Goal: Task Accomplishment & Management: Use online tool/utility

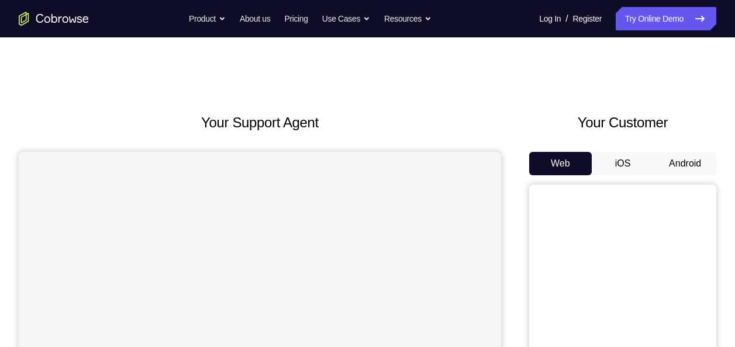
click at [628, 161] on button "iOS" at bounding box center [623, 163] width 63 height 23
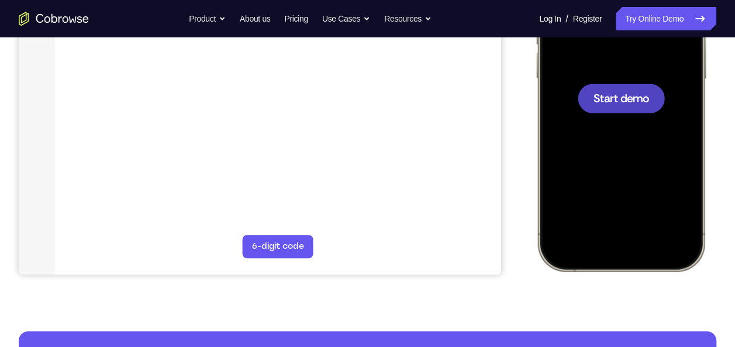
click at [589, 104] on div at bounding box center [621, 98] width 87 height 29
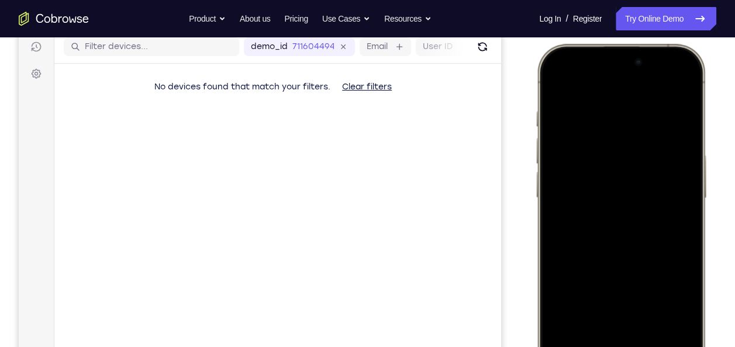
scroll to position [150, 0]
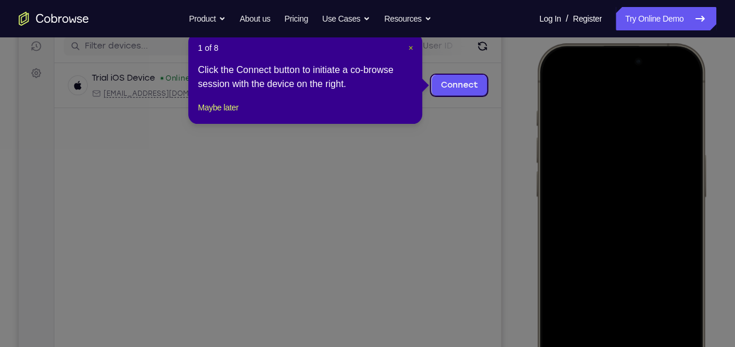
click at [408, 46] on span "×" at bounding box center [410, 47] width 5 height 9
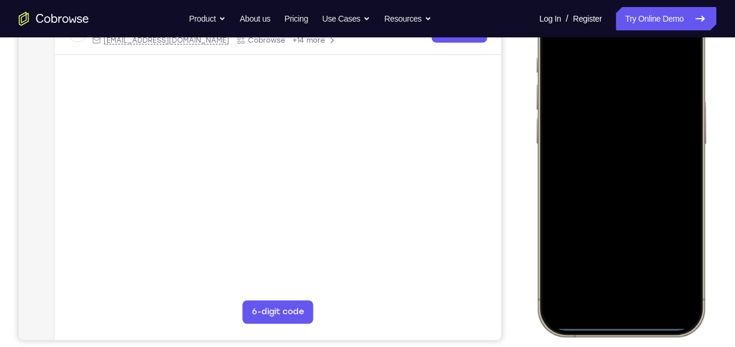
scroll to position [204, 0]
click at [596, 302] on div at bounding box center [621, 163] width 154 height 334
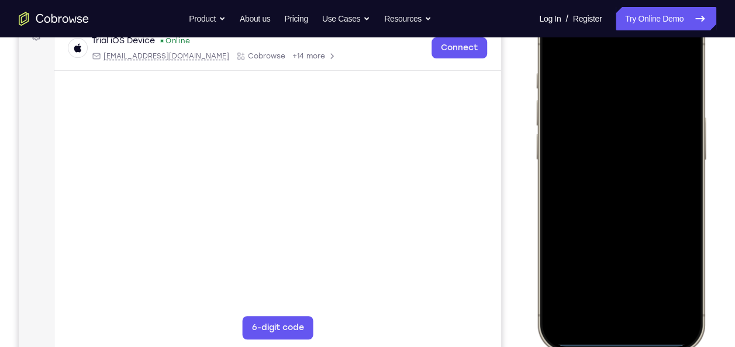
scroll to position [188, 0]
click at [589, 309] on div at bounding box center [621, 179] width 154 height 334
click at [576, 104] on div at bounding box center [621, 179] width 154 height 334
click at [580, 124] on div at bounding box center [621, 179] width 154 height 334
click at [600, 199] on div at bounding box center [621, 179] width 154 height 334
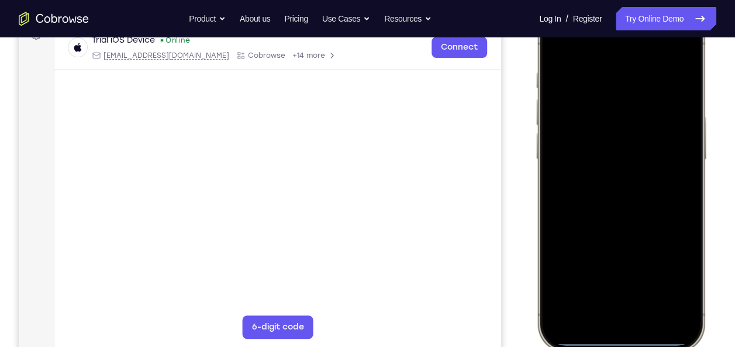
click at [583, 136] on div at bounding box center [621, 179] width 154 height 334
click at [575, 157] on div at bounding box center [621, 179] width 154 height 334
click at [576, 182] on div at bounding box center [621, 179] width 154 height 334
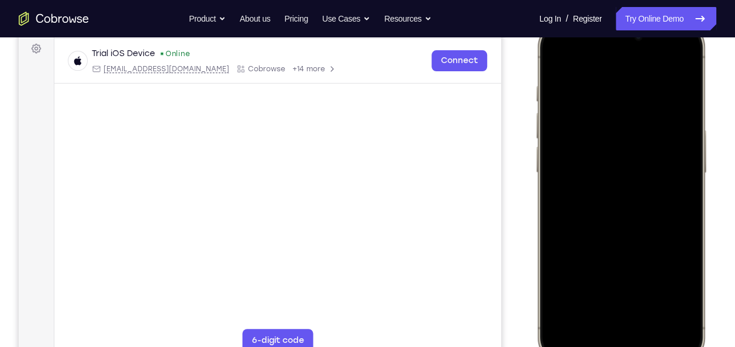
scroll to position [181, 0]
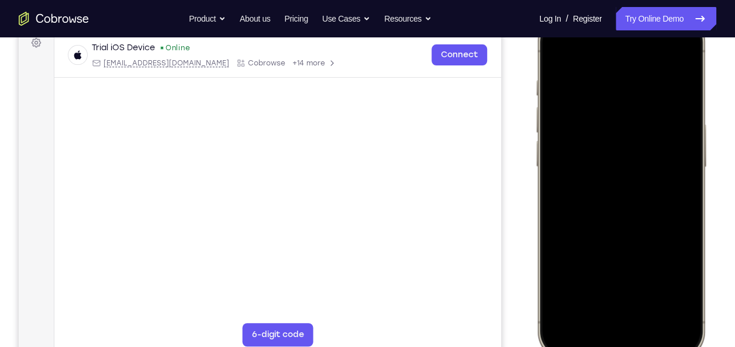
click at [527, 82] on div "Your Support Agent Your Customer Web iOS Android" at bounding box center [367, 148] width 697 height 432
click at [645, 240] on div at bounding box center [621, 186] width 154 height 334
drag, startPoint x: 630, startPoint y: 213, endPoint x: 627, endPoint y: 135, distance: 78.4
click at [627, 135] on div at bounding box center [621, 186] width 154 height 334
click at [683, 158] on div at bounding box center [621, 186] width 154 height 334
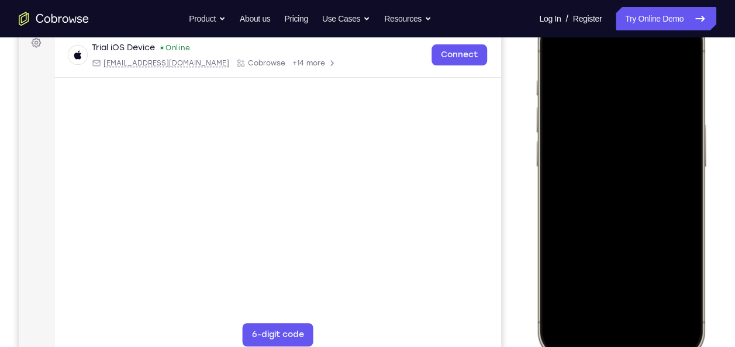
click at [690, 167] on div at bounding box center [621, 186] width 154 height 334
click at [686, 167] on div at bounding box center [621, 186] width 154 height 334
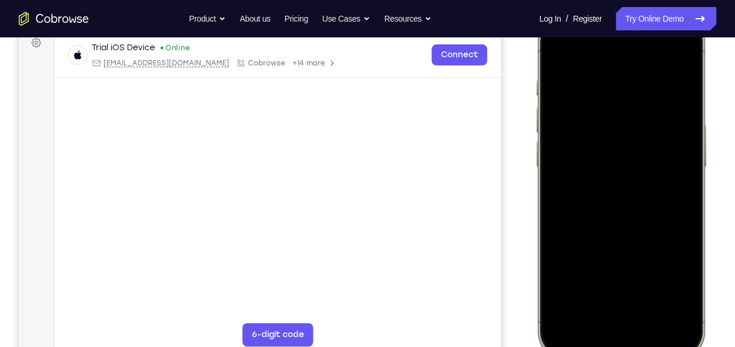
click at [687, 167] on div at bounding box center [621, 186] width 154 height 334
drag, startPoint x: 644, startPoint y: 117, endPoint x: 596, endPoint y: 267, distance: 157.1
click at [596, 267] on div at bounding box center [621, 186] width 154 height 334
click at [606, 83] on div at bounding box center [621, 186] width 154 height 334
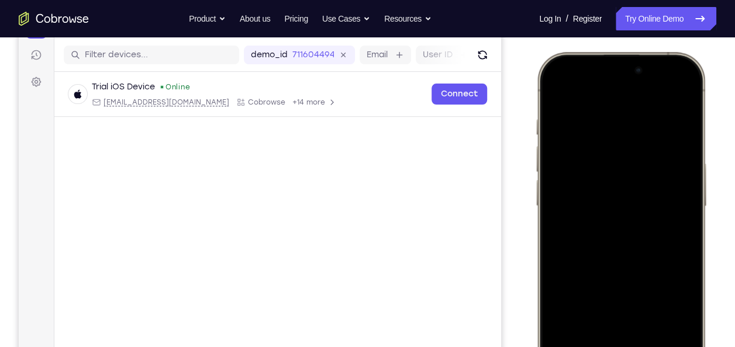
scroll to position [142, 0]
click at [668, 168] on div at bounding box center [621, 225] width 154 height 334
click at [562, 207] on div at bounding box center [621, 225] width 154 height 334
click at [659, 321] on div at bounding box center [621, 225] width 154 height 334
click at [668, 215] on div at bounding box center [621, 225] width 154 height 334
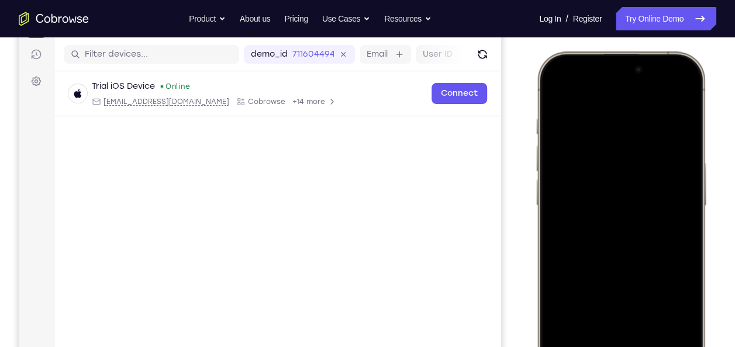
click at [558, 95] on div at bounding box center [621, 225] width 154 height 334
click at [568, 95] on div at bounding box center [621, 225] width 154 height 334
click at [652, 134] on div at bounding box center [621, 225] width 154 height 334
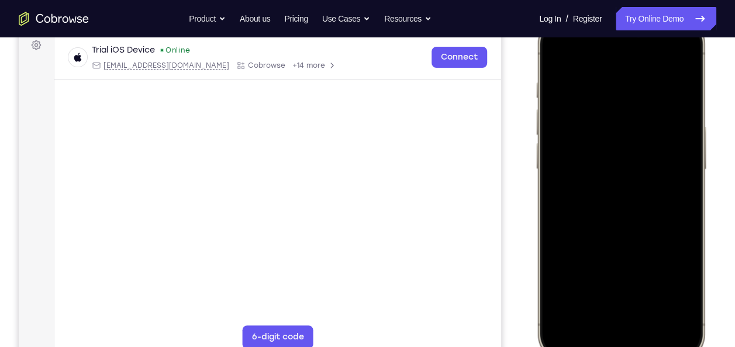
scroll to position [179, 0]
click at [554, 55] on div at bounding box center [621, 188] width 154 height 334
click at [590, 168] on div at bounding box center [621, 188] width 154 height 334
click at [574, 283] on div at bounding box center [621, 188] width 154 height 334
click at [663, 257] on div at bounding box center [621, 188] width 154 height 334
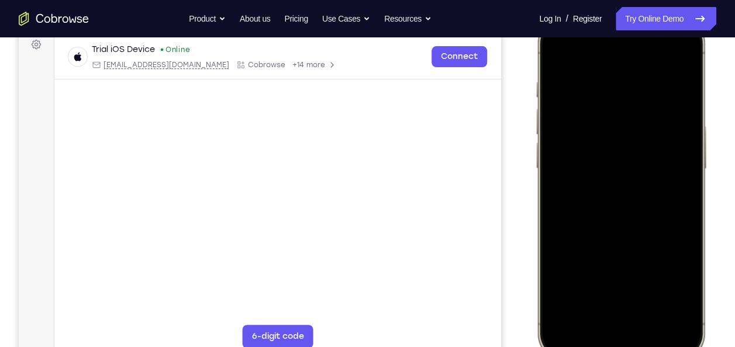
click at [635, 180] on div at bounding box center [621, 188] width 154 height 334
click at [613, 180] on div at bounding box center [621, 188] width 154 height 334
click at [637, 119] on div at bounding box center [621, 188] width 154 height 334
click at [675, 199] on div at bounding box center [621, 188] width 154 height 334
click at [605, 129] on div at bounding box center [621, 188] width 154 height 334
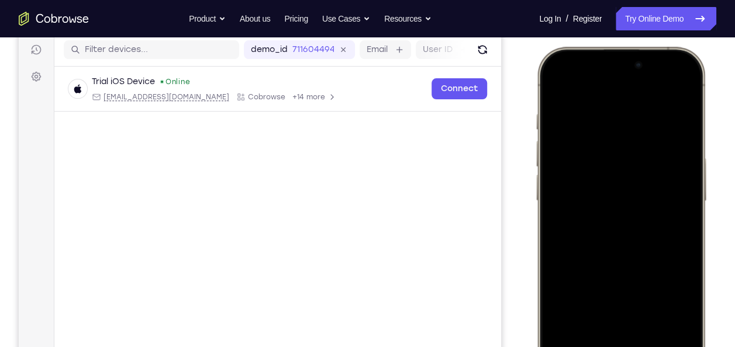
click at [564, 125] on div at bounding box center [621, 220] width 154 height 334
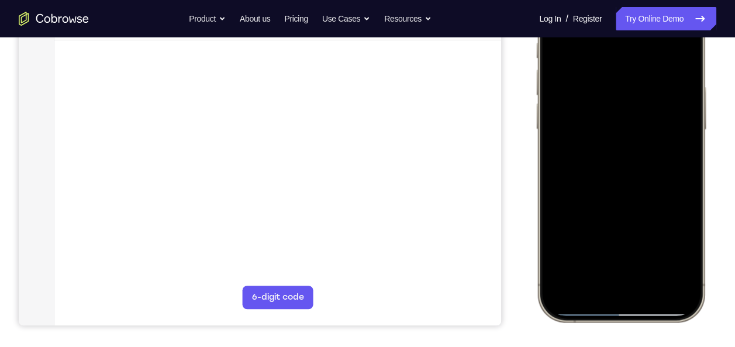
click at [679, 311] on div at bounding box center [621, 149] width 154 height 334
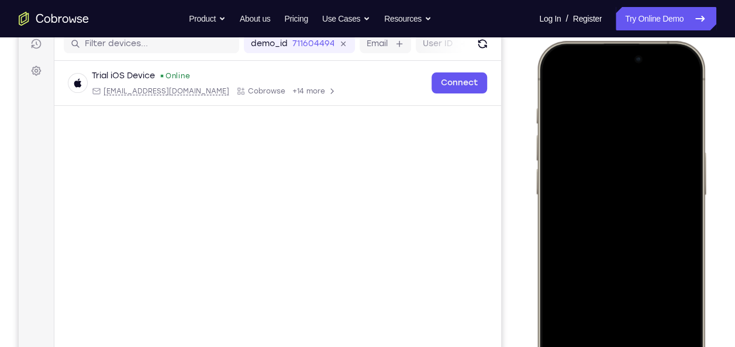
click at [555, 75] on div at bounding box center [621, 214] width 154 height 334
click at [557, 81] on div at bounding box center [621, 214] width 154 height 334
click at [690, 74] on div at bounding box center [621, 214] width 154 height 334
click at [556, 216] on div at bounding box center [621, 214] width 154 height 334
click at [675, 85] on div at bounding box center [621, 214] width 154 height 334
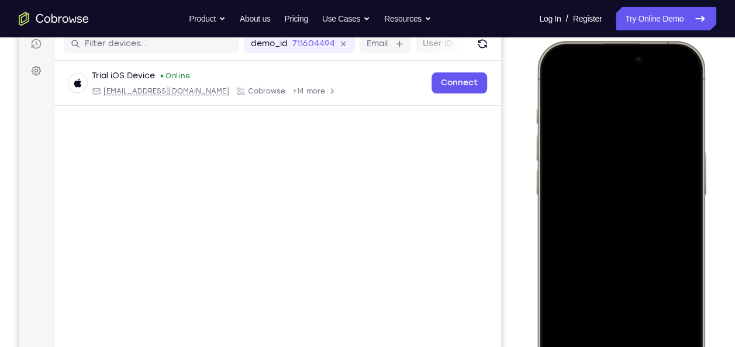
click at [562, 148] on div at bounding box center [621, 214] width 154 height 334
click at [557, 77] on div at bounding box center [621, 214] width 154 height 334
click at [556, 77] on div at bounding box center [621, 214] width 154 height 334
drag, startPoint x: 670, startPoint y: 99, endPoint x: 524, endPoint y: 129, distance: 149.2
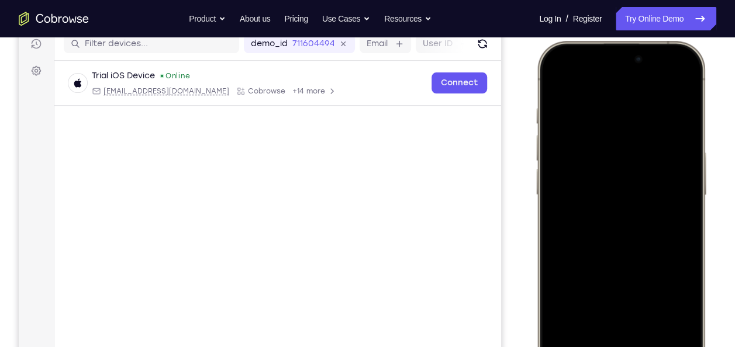
click at [535, 129] on html "Online web based iOS Simulators and Android Emulators. Run iPhone, iPad, Mobile…" at bounding box center [622, 216] width 175 height 351
drag, startPoint x: 605, startPoint y: 95, endPoint x: 745, endPoint y: 108, distance: 140.8
click at [710, 108] on html "Online web based iOS Simulators and Android Emulators. Run iPhone, iPad, Mobile…" at bounding box center [622, 216] width 175 height 351
drag, startPoint x: 623, startPoint y: 224, endPoint x: 638, endPoint y: 123, distance: 101.7
click at [638, 123] on div at bounding box center [621, 214] width 154 height 334
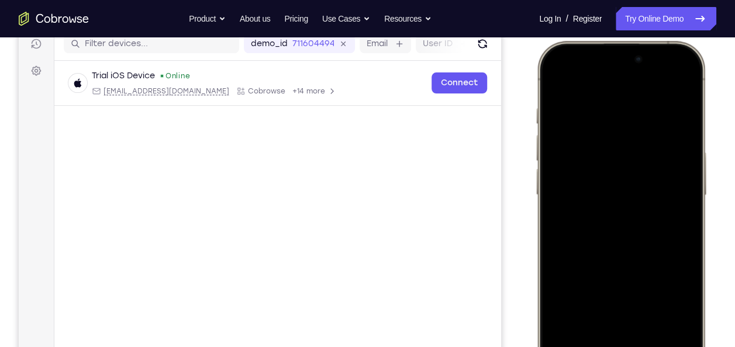
drag, startPoint x: 631, startPoint y: 225, endPoint x: 633, endPoint y: 53, distance: 172.5
click at [633, 53] on div at bounding box center [621, 214] width 154 height 334
drag, startPoint x: 597, startPoint y: 236, endPoint x: 586, endPoint y: 153, distance: 83.7
click at [586, 153] on div at bounding box center [621, 214] width 154 height 334
drag, startPoint x: 590, startPoint y: 228, endPoint x: 591, endPoint y: 95, distance: 132.7
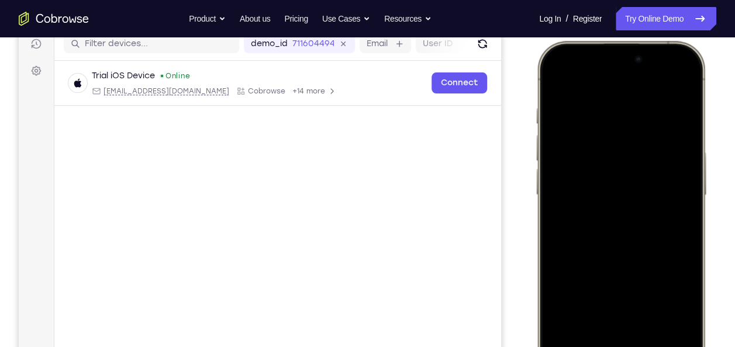
click at [591, 95] on div at bounding box center [621, 214] width 154 height 334
drag, startPoint x: 625, startPoint y: 238, endPoint x: 607, endPoint y: 127, distance: 112.5
click at [607, 127] on div at bounding box center [621, 214] width 154 height 334
drag, startPoint x: 626, startPoint y: 238, endPoint x: 628, endPoint y: 129, distance: 109.3
click at [628, 129] on div at bounding box center [621, 214] width 154 height 334
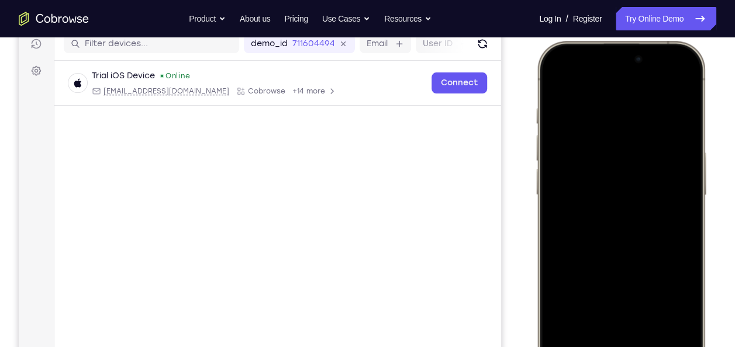
drag, startPoint x: 602, startPoint y: 258, endPoint x: 566, endPoint y: 202, distance: 67.0
click at [566, 202] on div at bounding box center [621, 214] width 154 height 334
drag, startPoint x: 658, startPoint y: 220, endPoint x: 625, endPoint y: 79, distance: 145.2
click at [625, 79] on div at bounding box center [621, 214] width 154 height 334
drag, startPoint x: 618, startPoint y: 223, endPoint x: 614, endPoint y: 167, distance: 56.9
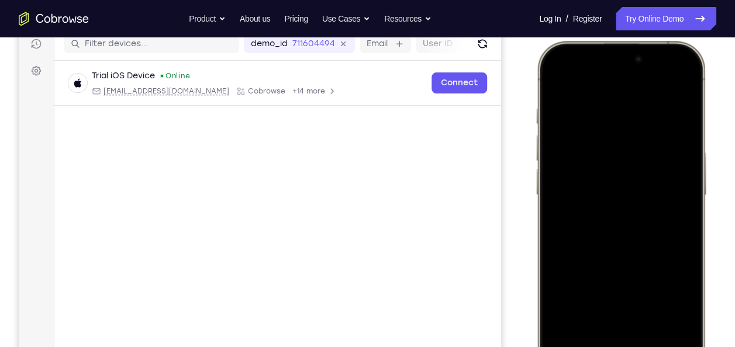
click at [614, 167] on div at bounding box center [621, 214] width 154 height 334
drag, startPoint x: 614, startPoint y: 232, endPoint x: 582, endPoint y: 52, distance: 182.9
click at [582, 52] on div at bounding box center [621, 214] width 154 height 334
drag, startPoint x: 596, startPoint y: 226, endPoint x: 593, endPoint y: 136, distance: 89.5
click at [593, 136] on div at bounding box center [621, 214] width 154 height 334
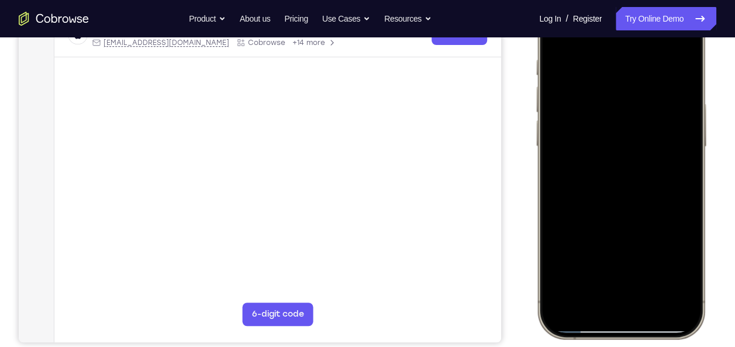
scroll to position [202, 0]
click at [652, 302] on div at bounding box center [621, 165] width 154 height 334
click at [604, 146] on div at bounding box center [621, 165] width 154 height 334
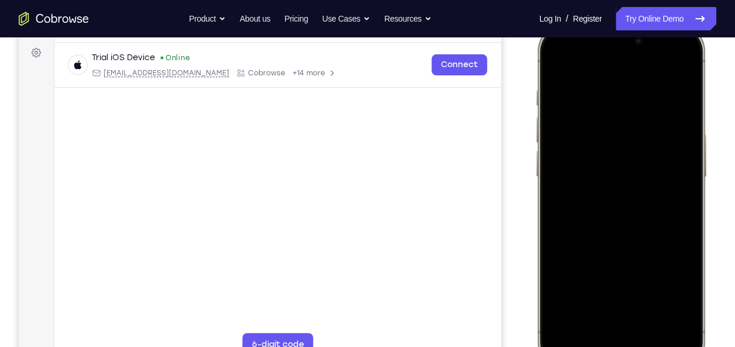
scroll to position [170, 0]
click at [552, 56] on div at bounding box center [621, 197] width 154 height 334
click at [551, 60] on div at bounding box center [621, 197] width 154 height 334
drag, startPoint x: 654, startPoint y: 236, endPoint x: 647, endPoint y: 71, distance: 165.0
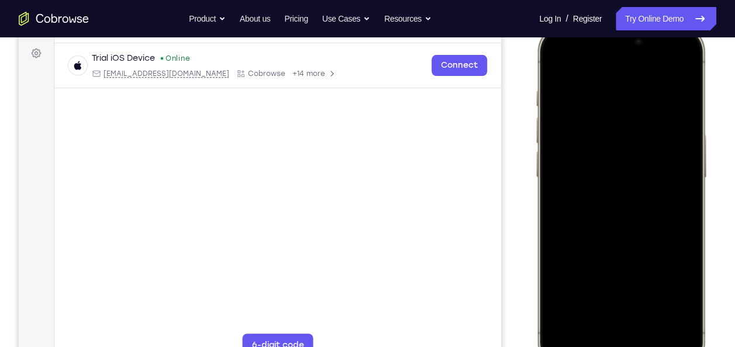
click at [647, 71] on div at bounding box center [621, 197] width 154 height 334
drag, startPoint x: 623, startPoint y: 155, endPoint x: 628, endPoint y: 34, distance: 121.7
click at [628, 34] on div at bounding box center [621, 197] width 154 height 334
drag, startPoint x: 576, startPoint y: 271, endPoint x: 661, endPoint y: -8, distance: 290.9
click at [661, 23] on html "Online web based iOS Simulators and Android Emulators. Run iPhone, iPad, Mobile…" at bounding box center [622, 198] width 175 height 351
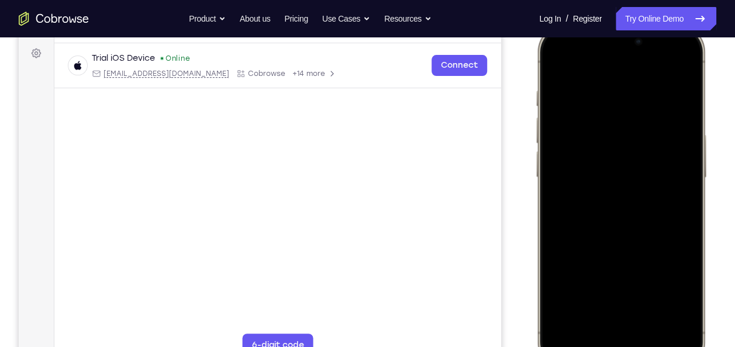
drag, startPoint x: 579, startPoint y: 199, endPoint x: 590, endPoint y: 6, distance: 193.3
click at [590, 23] on html "Online web based iOS Simulators and Android Emulators. Run iPhone, iPad, Mobile…" at bounding box center [622, 198] width 175 height 351
drag, startPoint x: 557, startPoint y: 230, endPoint x: 564, endPoint y: 27, distance: 202.4
click at [564, 27] on div at bounding box center [621, 196] width 172 height 347
drag, startPoint x: 607, startPoint y: 167, endPoint x: 609, endPoint y: 136, distance: 30.4
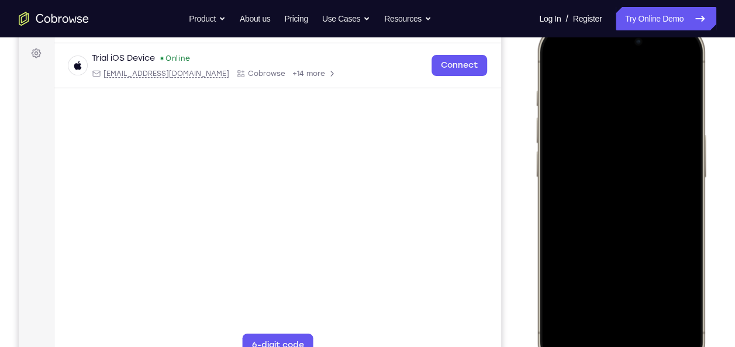
click at [609, 136] on div at bounding box center [621, 197] width 154 height 334
drag, startPoint x: 625, startPoint y: 134, endPoint x: 562, endPoint y: 325, distance: 200.8
click at [562, 325] on div at bounding box center [621, 197] width 154 height 334
drag, startPoint x: 625, startPoint y: 133, endPoint x: 600, endPoint y: 330, distance: 198.6
click at [600, 330] on div at bounding box center [621, 197] width 154 height 334
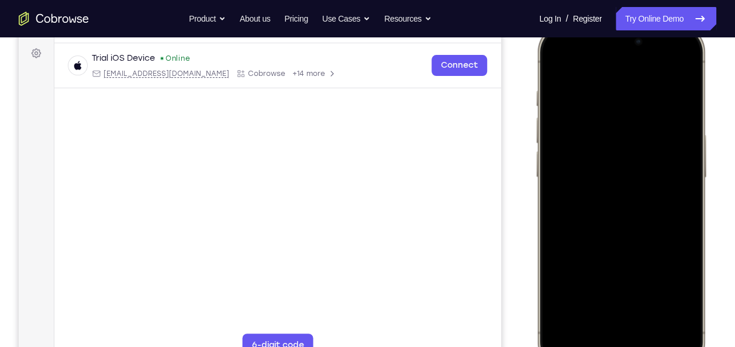
drag, startPoint x: 642, startPoint y: 146, endPoint x: 626, endPoint y: 317, distance: 172.0
click at [626, 317] on div at bounding box center [621, 197] width 154 height 334
drag, startPoint x: 663, startPoint y: 107, endPoint x: 669, endPoint y: 254, distance: 147.5
click at [669, 254] on div at bounding box center [621, 197] width 154 height 334
drag, startPoint x: 660, startPoint y: 160, endPoint x: 654, endPoint y: 189, distance: 30.5
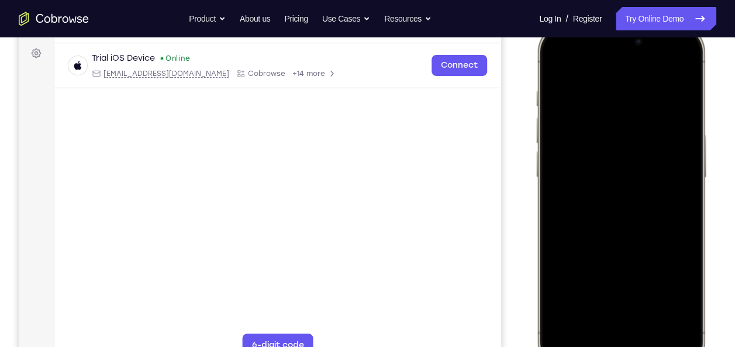
click at [654, 189] on div at bounding box center [621, 197] width 154 height 334
click at [685, 167] on div at bounding box center [621, 197] width 154 height 334
drag, startPoint x: 643, startPoint y: 125, endPoint x: 684, endPoint y: 344, distance: 223.0
click at [684, 344] on div at bounding box center [621, 197] width 154 height 334
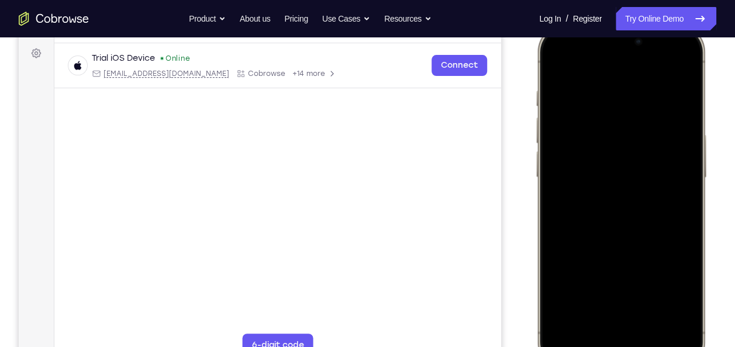
drag, startPoint x: 649, startPoint y: 218, endPoint x: 685, endPoint y: 13, distance: 207.7
click at [685, 23] on html "Online web based iOS Simulators and Android Emulators. Run iPhone, iPad, Mobile…" at bounding box center [622, 198] width 175 height 351
drag, startPoint x: 624, startPoint y: 208, endPoint x: 614, endPoint y: 117, distance: 90.5
click at [614, 117] on div at bounding box center [621, 197] width 154 height 334
drag, startPoint x: 606, startPoint y: 241, endPoint x: 616, endPoint y: 156, distance: 85.3
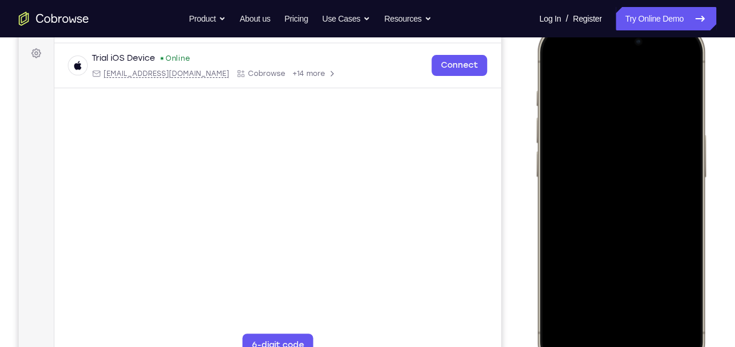
click at [616, 156] on div at bounding box center [621, 197] width 154 height 334
click at [589, 299] on div at bounding box center [621, 197] width 154 height 334
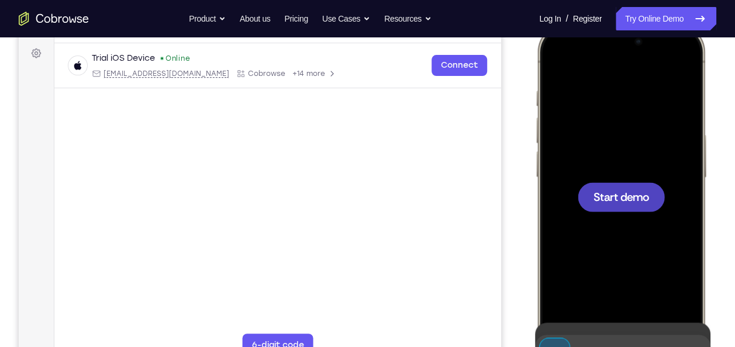
drag, startPoint x: 630, startPoint y: 168, endPoint x: 626, endPoint y: 109, distance: 59.1
click at [626, 23] on div "Start demo" at bounding box center [621, 23] width 172 height 0
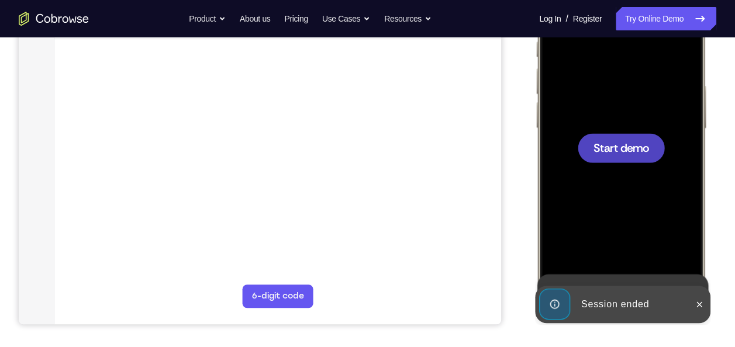
scroll to position [219, 0]
